Goal: Transaction & Acquisition: Subscribe to service/newsletter

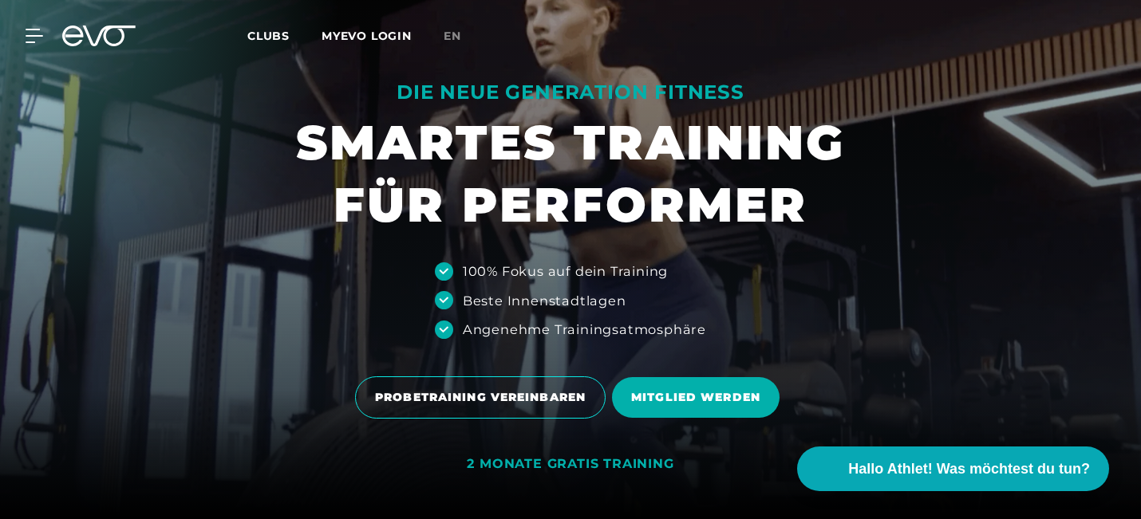
click at [261, 31] on span "Clubs" at bounding box center [268, 36] width 42 height 14
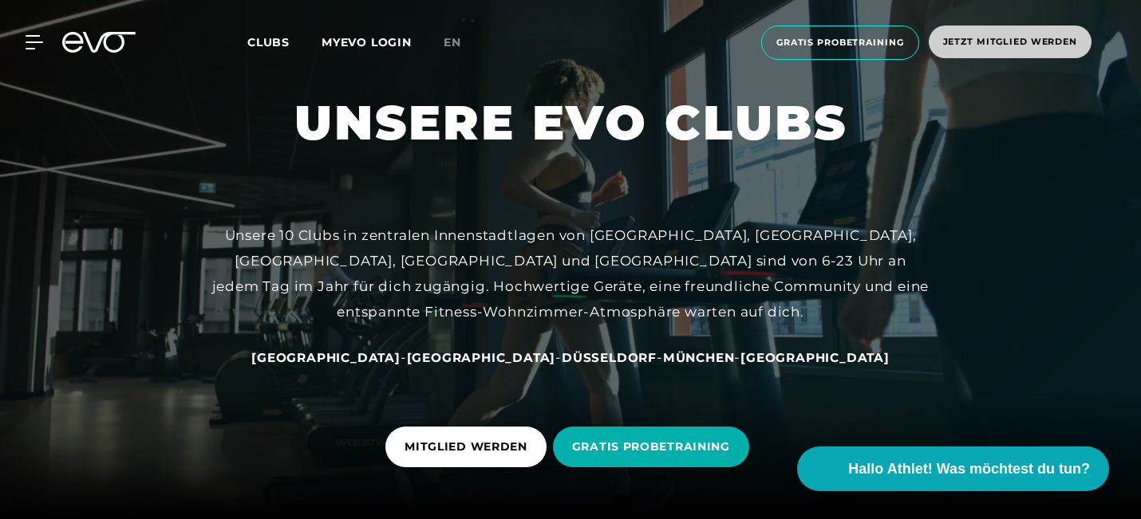
click at [974, 38] on span "Jetzt Mitglied werden" at bounding box center [1010, 42] width 134 height 14
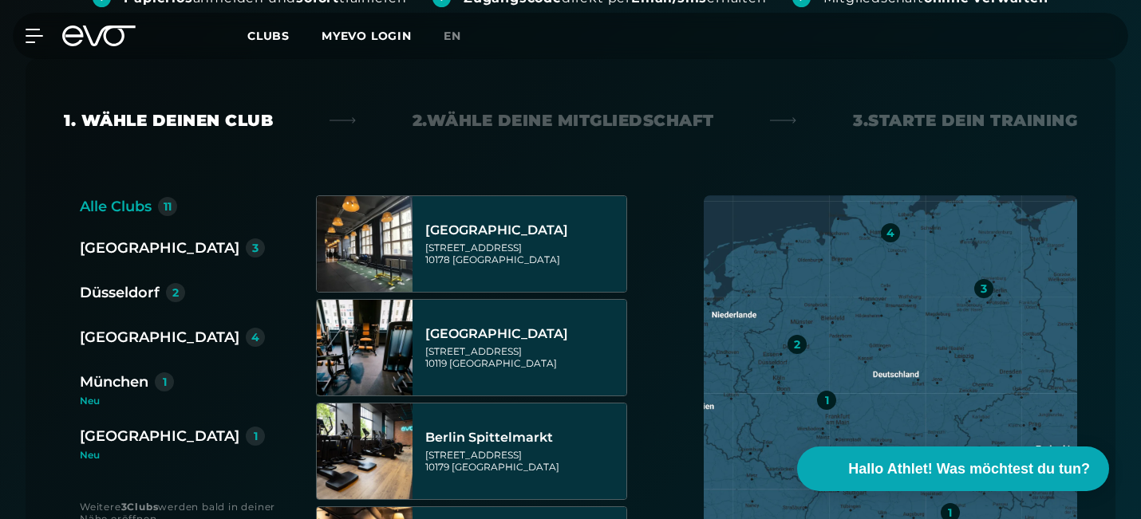
scroll to position [362, 0]
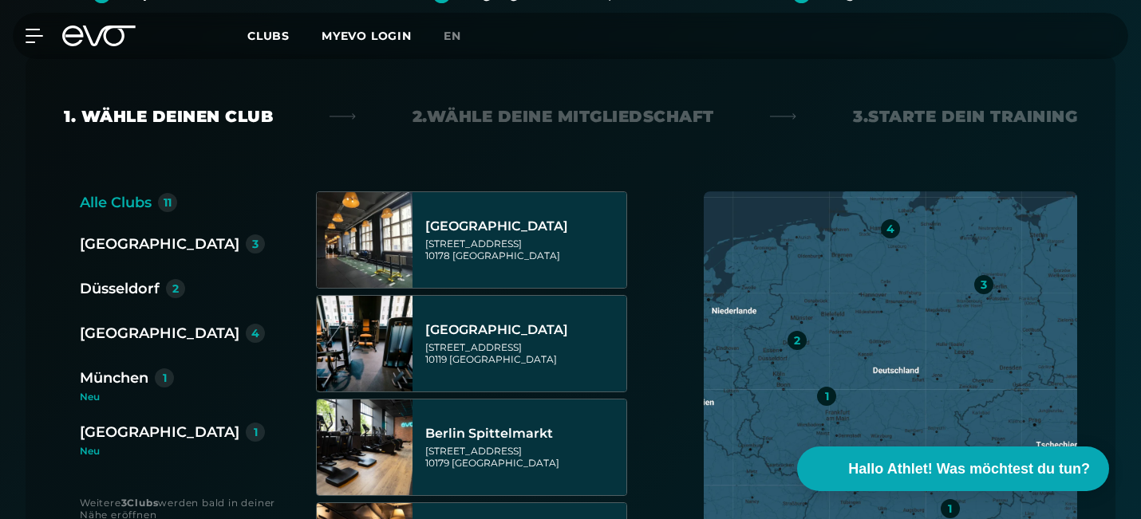
click at [139, 434] on div "[GEOGRAPHIC_DATA]" at bounding box center [160, 432] width 160 height 22
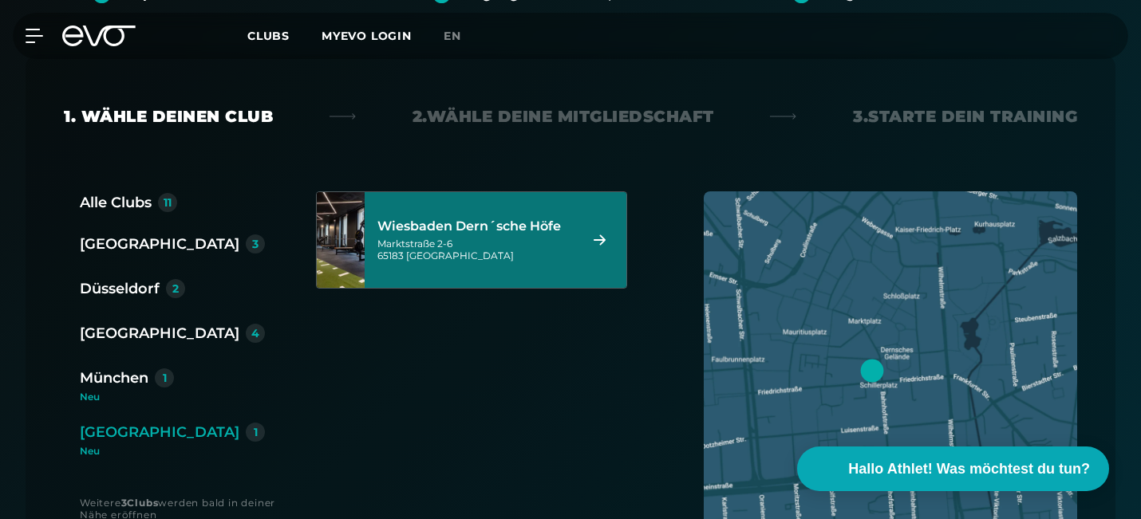
click at [495, 224] on div "Wiesbaden Dern´sche Höfe" at bounding box center [475, 227] width 196 height 16
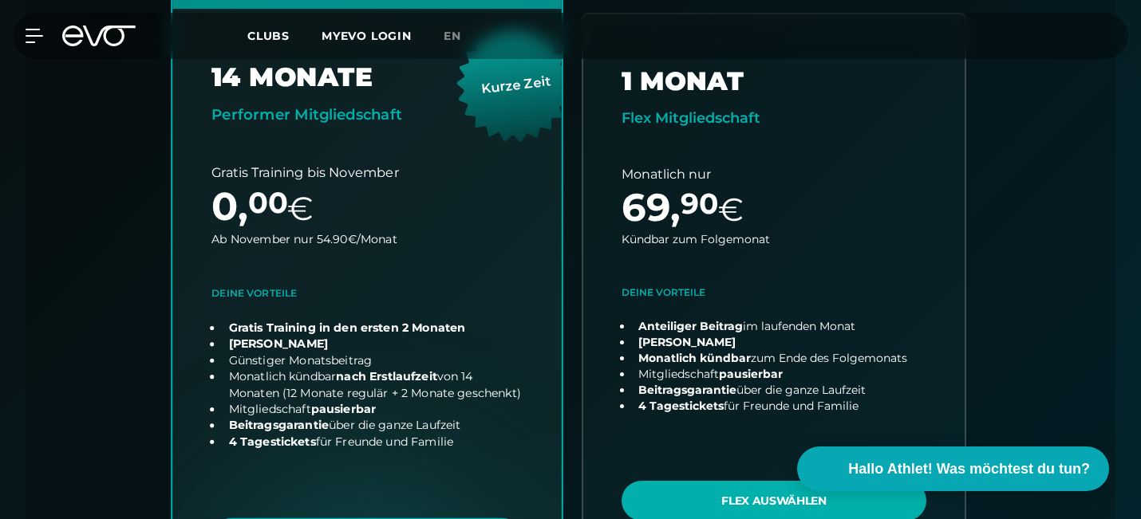
scroll to position [575, 0]
click at [331, 362] on link "choose plan" at bounding box center [366, 288] width 389 height 628
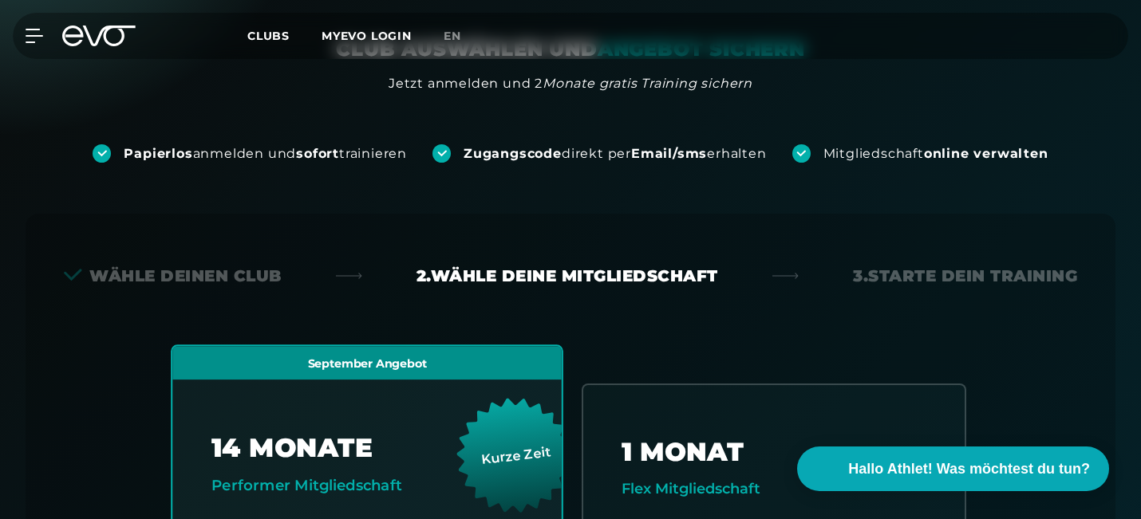
scroll to position [251, 0]
